Goal: Transaction & Acquisition: Purchase product/service

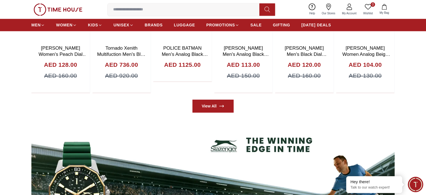
scroll to position [250, 0]
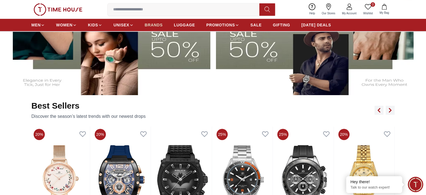
click at [156, 24] on span "BRANDS" at bounding box center [154, 25] width 18 height 6
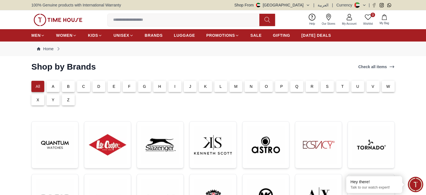
click at [339, 86] on div "T" at bounding box center [342, 86] width 13 height 11
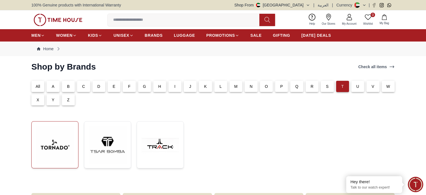
click at [61, 149] on img at bounding box center [55, 145] width 38 height 38
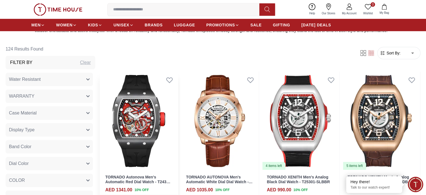
scroll to position [252, 0]
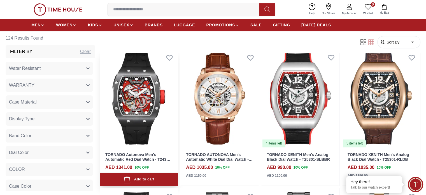
click at [157, 90] on img at bounding box center [139, 98] width 78 height 99
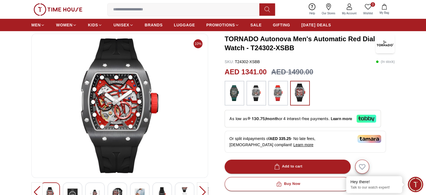
scroll to position [56, 0]
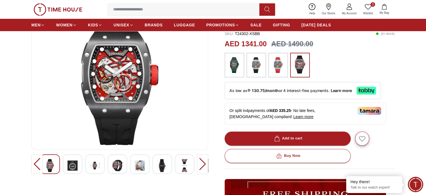
click at [67, 169] on img at bounding box center [72, 165] width 10 height 13
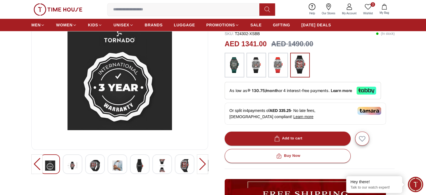
click at [74, 161] on img at bounding box center [72, 165] width 10 height 13
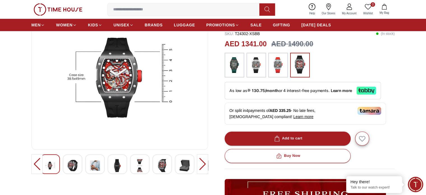
click at [74, 162] on img at bounding box center [72, 165] width 10 height 13
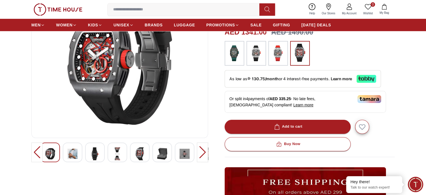
scroll to position [84, 0]
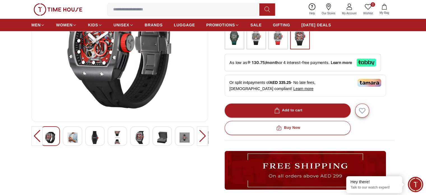
click at [142, 142] on img at bounding box center [140, 137] width 10 height 13
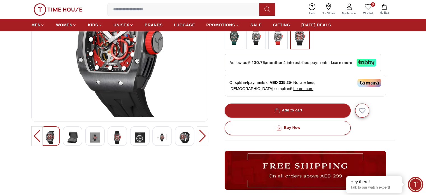
click at [202, 138] on div at bounding box center [202, 136] width 11 height 20
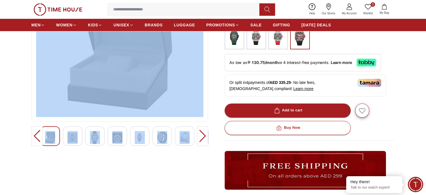
click at [202, 138] on div at bounding box center [202, 136] width 11 height 20
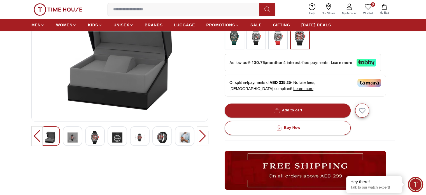
click at [202, 138] on div at bounding box center [202, 136] width 11 height 20
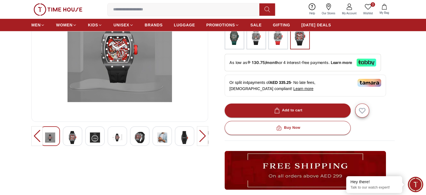
click at [203, 139] on div at bounding box center [202, 136] width 11 height 20
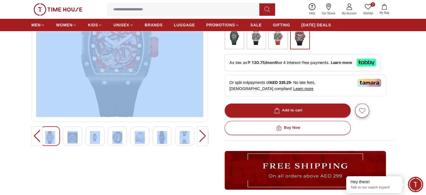
click at [203, 139] on div at bounding box center [202, 136] width 11 height 20
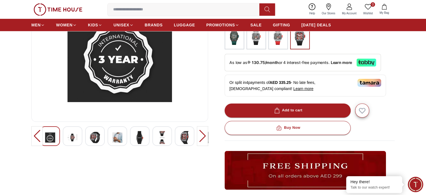
click at [202, 138] on div at bounding box center [202, 136] width 11 height 20
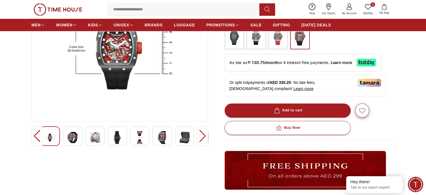
click at [201, 137] on div at bounding box center [202, 136] width 11 height 20
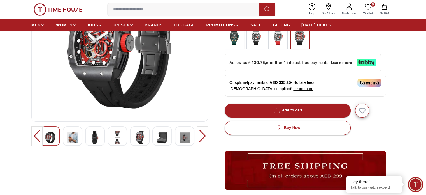
click at [198, 138] on div at bounding box center [202, 136] width 11 height 20
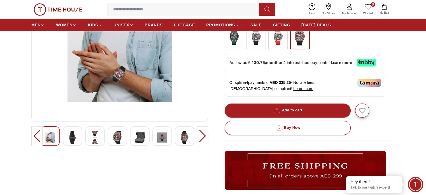
click at [198, 138] on div at bounding box center [202, 136] width 11 height 20
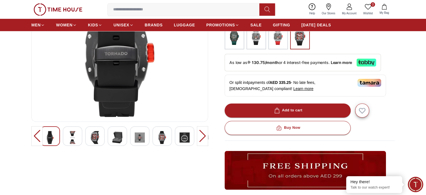
click at [203, 139] on div at bounding box center [202, 136] width 11 height 20
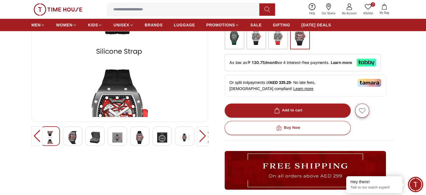
click at [203, 137] on div at bounding box center [202, 136] width 11 height 20
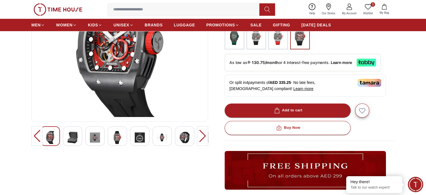
click at [162, 139] on img at bounding box center [162, 137] width 10 height 13
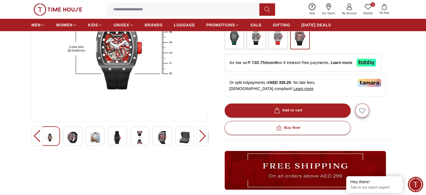
scroll to position [56, 0]
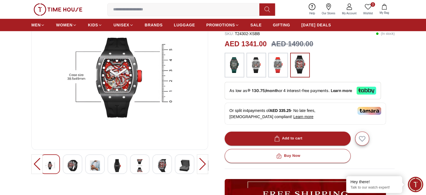
click at [203, 163] on div at bounding box center [202, 164] width 11 height 20
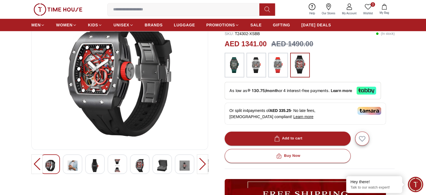
click at [166, 165] on img at bounding box center [162, 165] width 10 height 13
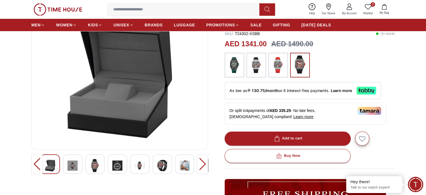
click at [190, 168] on div at bounding box center [185, 164] width 20 height 20
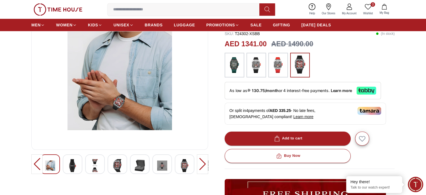
click at [201, 168] on div at bounding box center [202, 164] width 11 height 20
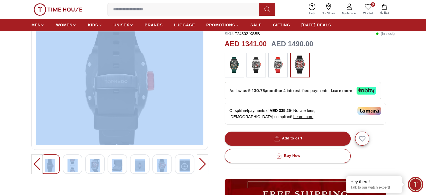
click at [201, 168] on div at bounding box center [202, 164] width 11 height 20
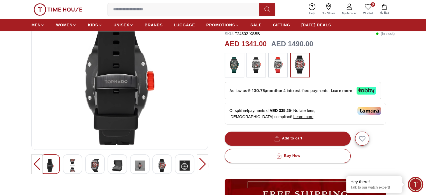
click at [201, 168] on div at bounding box center [202, 164] width 11 height 20
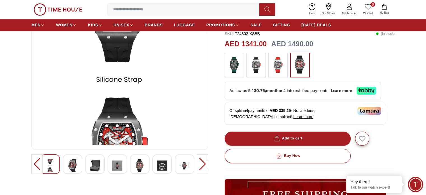
click at [201, 168] on div at bounding box center [202, 164] width 11 height 20
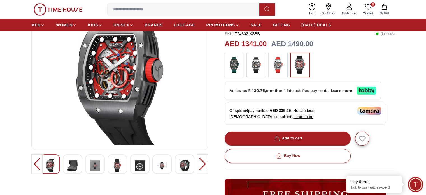
click at [201, 168] on div at bounding box center [202, 164] width 11 height 20
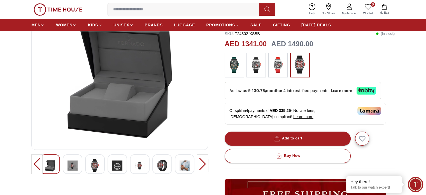
click at [201, 168] on div at bounding box center [202, 164] width 11 height 20
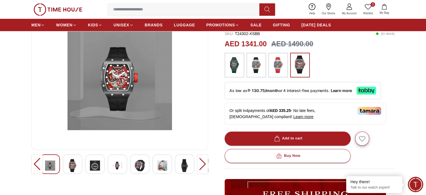
click at [201, 168] on div at bounding box center [202, 164] width 11 height 20
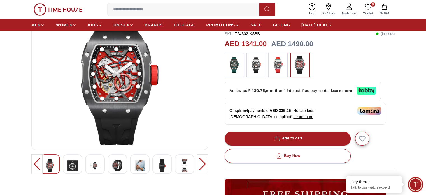
click at [201, 168] on div at bounding box center [202, 164] width 11 height 20
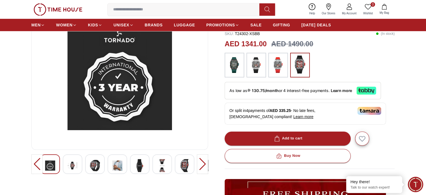
click at [204, 162] on div at bounding box center [202, 164] width 11 height 20
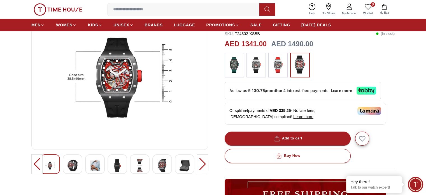
click at [204, 162] on div at bounding box center [202, 164] width 11 height 20
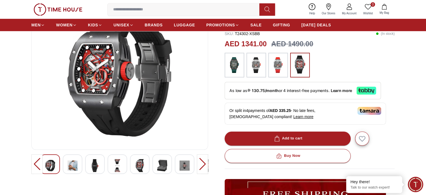
click at [204, 162] on div at bounding box center [202, 164] width 11 height 20
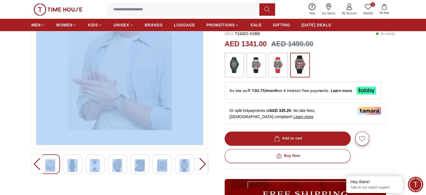
click at [204, 162] on div at bounding box center [202, 164] width 11 height 20
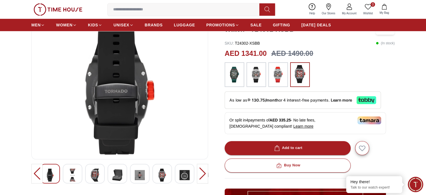
scroll to position [112, 0]
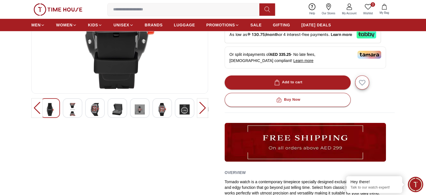
click at [92, 109] on img at bounding box center [95, 109] width 10 height 13
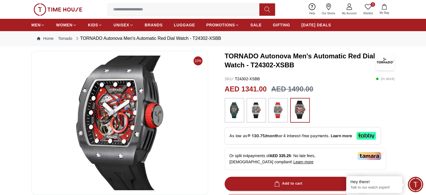
scroll to position [0, 0]
